Goal: Navigation & Orientation: Find specific page/section

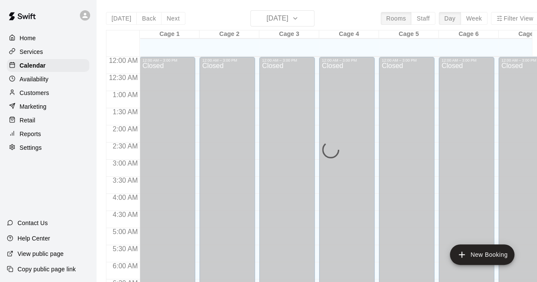
scroll to position [586, 0]
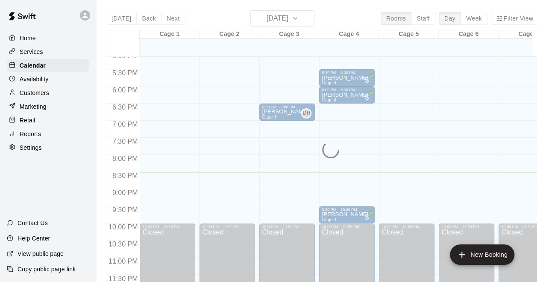
click at [39, 37] on div "Home" at bounding box center [48, 38] width 83 height 13
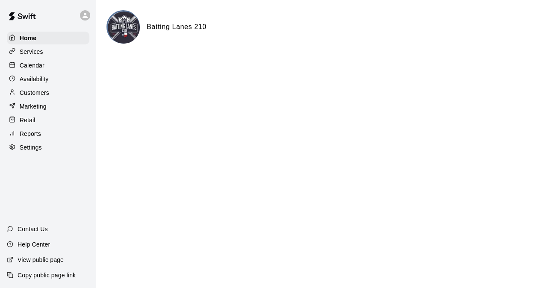
click at [45, 67] on div "Calendar" at bounding box center [48, 65] width 83 height 13
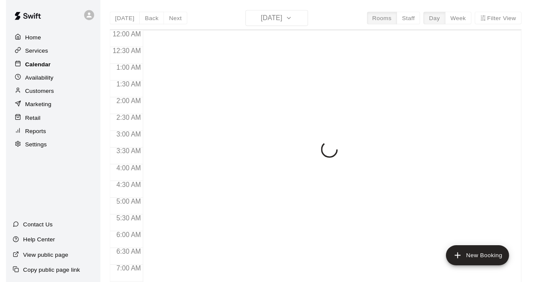
scroll to position [554, 0]
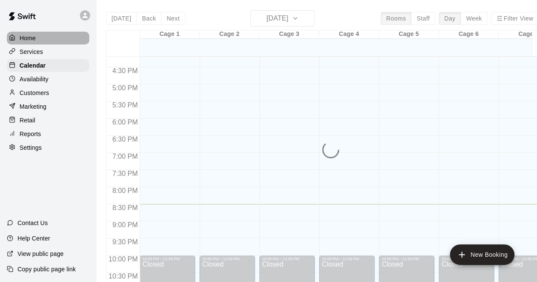
click at [27, 38] on p "Home" at bounding box center [28, 38] width 16 height 9
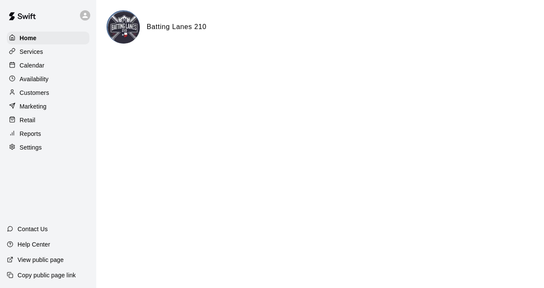
click at [37, 62] on p "Calendar" at bounding box center [32, 65] width 25 height 9
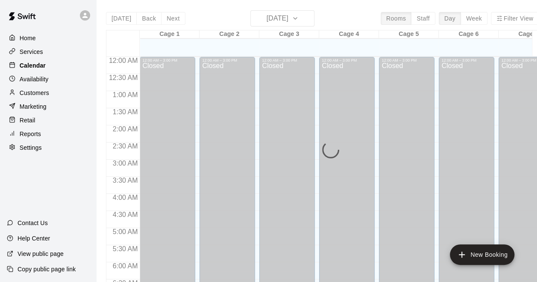
scroll to position [554, 0]
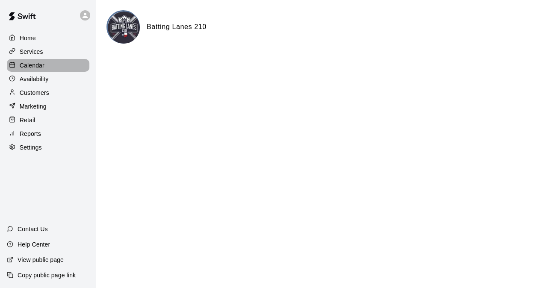
click at [53, 67] on div "Calendar" at bounding box center [48, 65] width 83 height 13
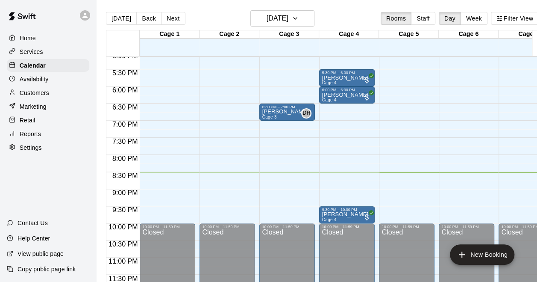
scroll to position [372, 0]
